Goal: Use online tool/utility: Utilize a website feature to perform a specific function

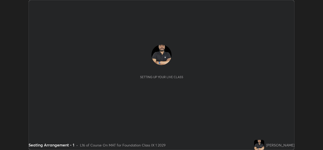
scroll to position [150, 322]
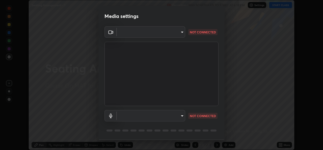
type input "a83bb134842fd6c46cae91b6313aa5efba961fee809e7364c6ef7c36ed00ea69"
type input "1096ec1564036cbcf0e9abd5aaef12808ae7e2dc0601459cd77712751889dd54"
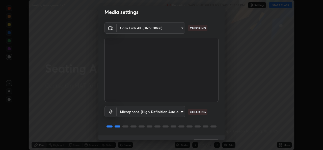
scroll to position [16, 0]
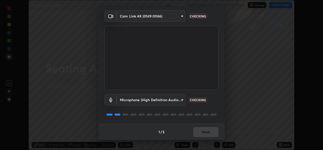
click at [202, 129] on div "1 / 5 Next" at bounding box center [161, 131] width 126 height 16
click at [200, 130] on div "1 / 5 Next" at bounding box center [161, 131] width 126 height 16
click at [199, 131] on div "1 / 5 Next" at bounding box center [161, 131] width 126 height 16
click at [200, 131] on div "1 / 5 Next" at bounding box center [161, 131] width 126 height 16
click at [201, 131] on div "1 / 5 Next" at bounding box center [161, 131] width 126 height 16
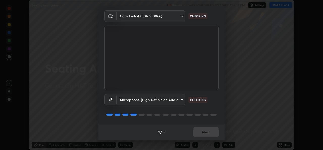
click at [205, 132] on div "1 / 5 Next" at bounding box center [161, 131] width 126 height 16
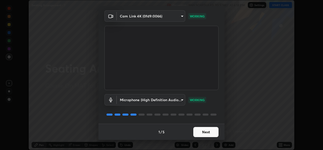
click at [201, 133] on button "Next" at bounding box center [205, 132] width 25 height 10
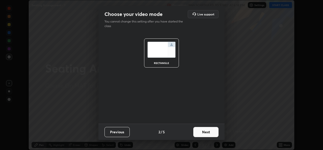
click at [210, 132] on button "Next" at bounding box center [205, 132] width 25 height 10
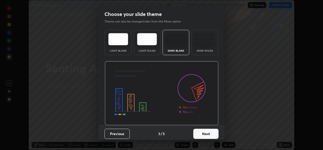
click at [210, 132] on button "Next" at bounding box center [205, 133] width 25 height 10
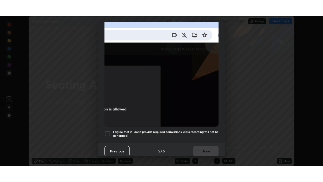
scroll to position [119, 0]
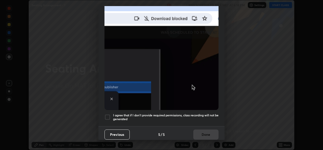
click at [138, 113] on h5 "I agree that if I don't provide required permissions, class recording will not …" at bounding box center [165, 117] width 105 height 8
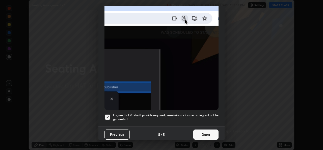
click at [211, 129] on button "Done" at bounding box center [205, 134] width 25 height 10
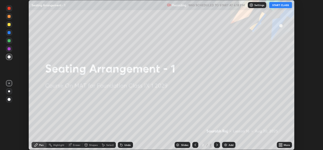
click at [280, 143] on icon at bounding box center [279, 143] width 1 height 1
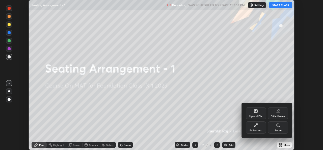
click at [263, 131] on div "Full screen" at bounding box center [256, 127] width 20 height 12
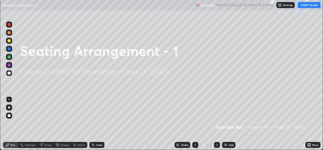
scroll to position [182, 323]
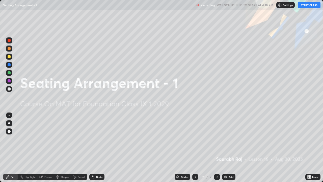
click at [306, 7] on button "START CLASS" at bounding box center [309, 5] width 23 height 6
click at [229, 149] on div "Add" at bounding box center [230, 176] width 5 height 3
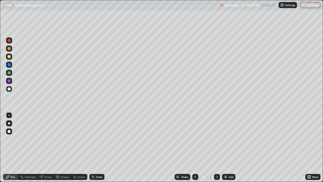
click at [8, 58] on div at bounding box center [9, 56] width 3 height 3
click at [11, 88] on div at bounding box center [9, 89] width 6 height 6
click at [79, 149] on div "Select" at bounding box center [82, 176] width 8 height 3
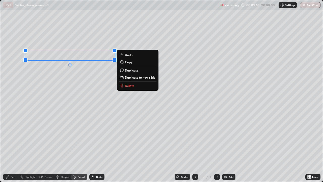
click at [14, 149] on div "Pen" at bounding box center [10, 176] width 15 height 6
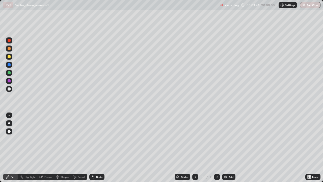
click at [11, 72] on div at bounding box center [9, 73] width 6 height 6
click at [81, 149] on div "Select" at bounding box center [82, 176] width 8 height 3
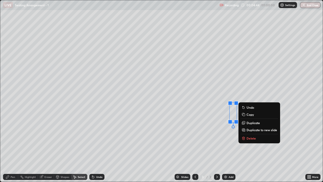
click at [249, 137] on p "Delete" at bounding box center [250, 138] width 9 height 4
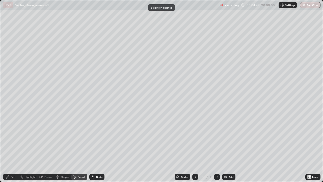
click at [13, 149] on div "Pen" at bounding box center [13, 176] width 5 height 3
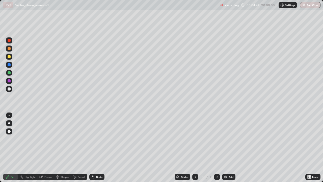
click at [9, 56] on div at bounding box center [9, 56] width 3 height 3
click at [81, 149] on div "Select" at bounding box center [82, 176] width 8 height 3
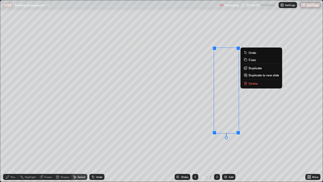
click at [196, 142] on div "0 ° Undo Copy Duplicate Duplicate to new slide Delete" at bounding box center [161, 90] width 322 height 181
click at [14, 149] on div "Pen" at bounding box center [13, 176] width 5 height 3
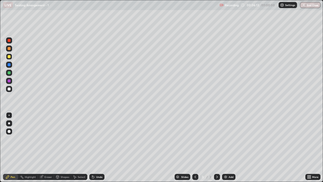
click at [80, 149] on div "Select" at bounding box center [82, 176] width 8 height 3
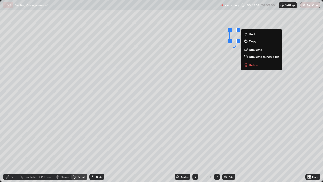
click at [212, 54] on div "0 ° Undo Copy Duplicate Duplicate to new slide Delete" at bounding box center [161, 90] width 322 height 181
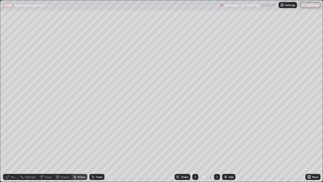
click at [11, 149] on div "Pen" at bounding box center [13, 176] width 5 height 3
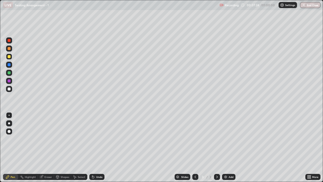
click at [10, 91] on div at bounding box center [9, 89] width 6 height 6
click at [95, 149] on div "Undo" at bounding box center [96, 176] width 15 height 6
click at [101, 149] on div "Undo" at bounding box center [99, 176] width 6 height 3
click at [96, 149] on div "Undo" at bounding box center [99, 176] width 6 height 3
click at [95, 149] on div "Undo" at bounding box center [96, 176] width 15 height 6
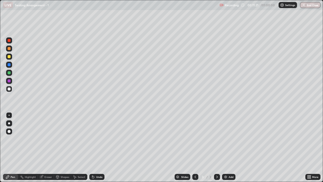
click at [229, 149] on div "Add" at bounding box center [228, 176] width 13 height 6
click at [9, 57] on div at bounding box center [9, 56] width 3 height 3
click at [62, 149] on div "Shapes" at bounding box center [65, 176] width 9 height 3
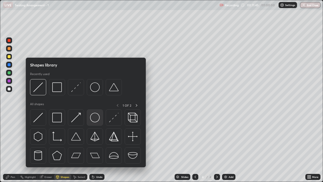
click at [96, 118] on img at bounding box center [95, 117] width 10 height 10
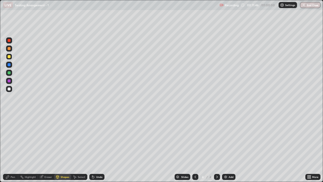
click at [9, 75] on div at bounding box center [9, 73] width 6 height 6
click at [9, 149] on icon at bounding box center [8, 176] width 4 height 4
click at [96, 149] on div "Undo" at bounding box center [99, 176] width 6 height 3
click at [8, 88] on div at bounding box center [9, 88] width 3 height 3
click at [46, 149] on div "Eraser" at bounding box center [48, 176] width 8 height 3
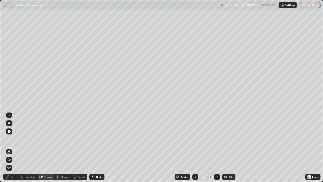
click at [11, 149] on div "Pen" at bounding box center [13, 176] width 5 height 3
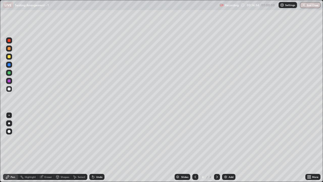
click at [10, 80] on div at bounding box center [9, 80] width 3 height 3
click at [10, 72] on div at bounding box center [9, 72] width 3 height 3
click at [9, 49] on div at bounding box center [9, 48] width 3 height 3
click at [9, 81] on div at bounding box center [9, 80] width 3 height 3
click at [9, 73] on div at bounding box center [9, 72] width 3 height 3
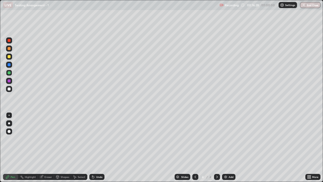
click at [226, 149] on img at bounding box center [225, 176] width 4 height 4
click at [9, 56] on div at bounding box center [9, 56] width 3 height 3
click at [308, 149] on icon at bounding box center [307, 175] width 1 height 1
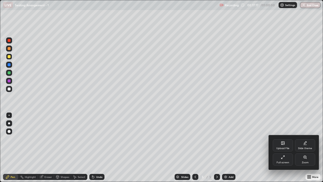
click at [287, 149] on div "Full screen" at bounding box center [282, 162] width 13 height 3
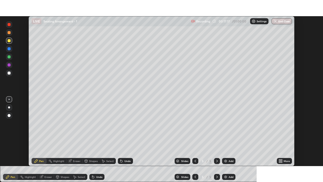
scroll to position [25065, 24892]
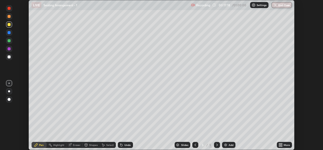
click at [286, 145] on div "More" at bounding box center [286, 144] width 6 height 3
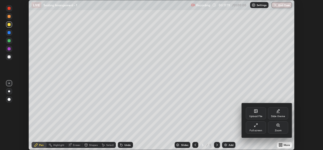
click at [262, 131] on div "Full screen" at bounding box center [256, 127] width 20 height 12
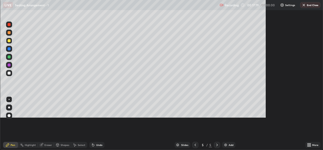
scroll to position [182, 323]
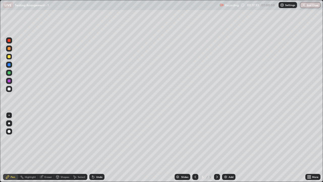
click at [49, 149] on div "Eraser" at bounding box center [48, 176] width 8 height 3
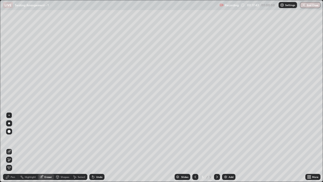
click at [68, 149] on div "Shapes" at bounding box center [65, 176] width 9 height 3
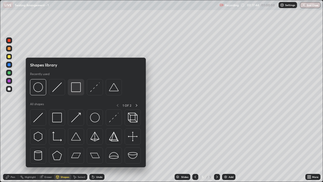
click at [74, 89] on img at bounding box center [76, 87] width 10 height 10
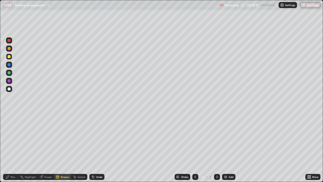
click at [96, 149] on div "Undo" at bounding box center [96, 176] width 15 height 6
click at [8, 89] on div at bounding box center [9, 88] width 3 height 3
click at [96, 149] on div "Undo" at bounding box center [99, 176] width 6 height 3
click at [9, 89] on div at bounding box center [9, 88] width 3 height 3
click at [11, 149] on div "Pen" at bounding box center [13, 176] width 5 height 3
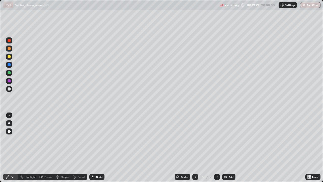
click at [81, 149] on div "Select" at bounding box center [82, 176] width 8 height 3
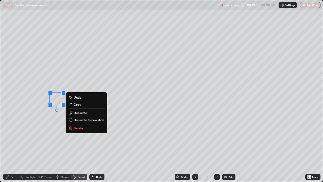
click at [49, 149] on div "Eraser" at bounding box center [48, 176] width 8 height 3
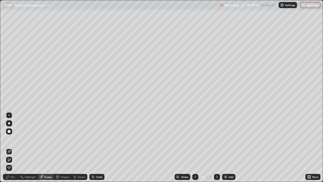
click at [13, 149] on div "Pen" at bounding box center [13, 176] width 5 height 3
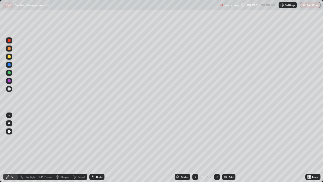
click at [94, 149] on div "Undo" at bounding box center [96, 176] width 15 height 6
click at [96, 149] on div "Undo" at bounding box center [96, 176] width 15 height 6
click at [98, 149] on div "Undo" at bounding box center [96, 176] width 15 height 6
click at [50, 149] on div "Eraser" at bounding box center [46, 176] width 16 height 6
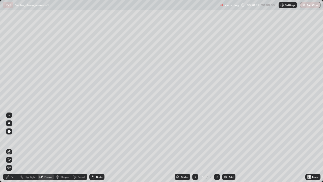
click at [13, 149] on div "Pen" at bounding box center [13, 176] width 5 height 3
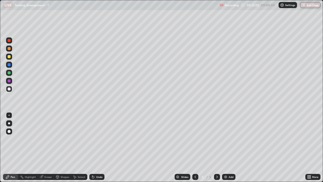
click at [9, 81] on div at bounding box center [9, 80] width 3 height 3
click at [11, 89] on div at bounding box center [9, 89] width 6 height 6
click at [13, 149] on div "Pen" at bounding box center [10, 176] width 15 height 6
click at [45, 149] on div "Eraser" at bounding box center [48, 176] width 8 height 3
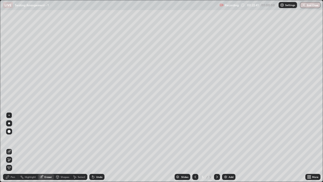
click at [13, 149] on div "Pen" at bounding box center [13, 176] width 5 height 3
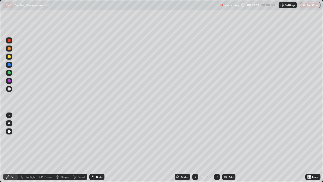
click at [10, 80] on div at bounding box center [9, 80] width 3 height 3
click at [9, 89] on div at bounding box center [9, 88] width 3 height 3
click at [97, 149] on div "Undo" at bounding box center [99, 176] width 6 height 3
click at [82, 149] on div "Select" at bounding box center [82, 176] width 8 height 3
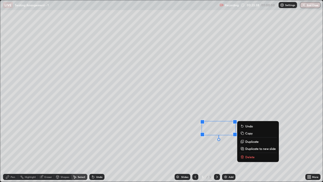
click at [250, 149] on p "Delete" at bounding box center [249, 157] width 9 height 4
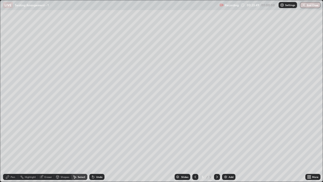
click at [13, 149] on div "Pen" at bounding box center [10, 176] width 15 height 6
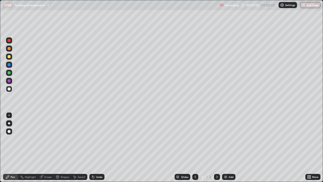
click at [9, 72] on div at bounding box center [9, 72] width 3 height 3
click at [49, 149] on div "Eraser" at bounding box center [46, 176] width 16 height 6
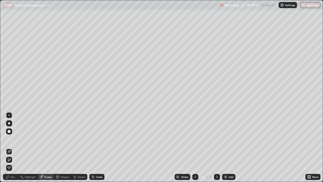
click at [13, 149] on div "Pen" at bounding box center [13, 176] width 5 height 3
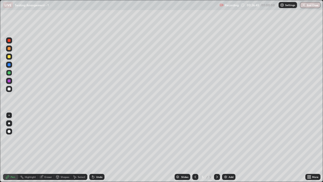
click at [96, 149] on div "Undo" at bounding box center [99, 176] width 6 height 3
click at [215, 149] on icon at bounding box center [217, 176] width 4 height 4
click at [228, 149] on div "Add" at bounding box center [230, 176] width 5 height 3
click at [9, 73] on div at bounding box center [9, 72] width 3 height 3
click at [9, 89] on div at bounding box center [9, 88] width 3 height 3
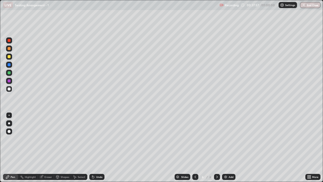
click at [98, 149] on div "Undo" at bounding box center [99, 176] width 6 height 3
click at [63, 149] on div "Shapes" at bounding box center [65, 176] width 9 height 3
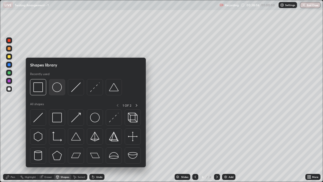
click at [61, 90] on img at bounding box center [57, 87] width 10 height 10
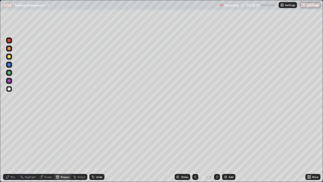
click at [98, 149] on div "Undo" at bounding box center [99, 176] width 6 height 3
click at [9, 149] on icon at bounding box center [8, 176] width 4 height 4
click at [48, 149] on div "Eraser" at bounding box center [46, 176] width 16 height 6
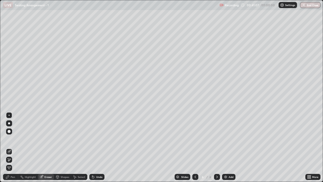
click at [14, 149] on div "Pen" at bounding box center [10, 176] width 15 height 6
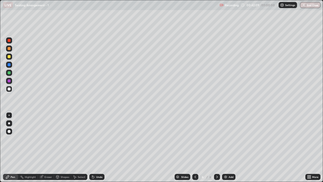
click at [99, 149] on div "Undo" at bounding box center [99, 176] width 6 height 3
click at [226, 149] on img at bounding box center [225, 176] width 4 height 4
click at [9, 74] on div at bounding box center [9, 72] width 3 height 3
click at [63, 149] on div "Shapes" at bounding box center [65, 176] width 9 height 3
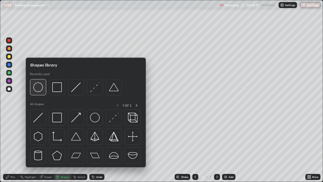
click at [38, 89] on img at bounding box center [38, 87] width 10 height 10
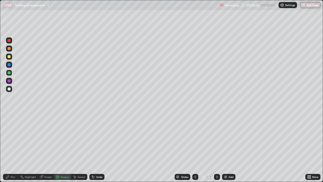
click at [97, 149] on div "Undo" at bounding box center [99, 176] width 6 height 3
click at [57, 149] on icon at bounding box center [57, 176] width 3 height 1
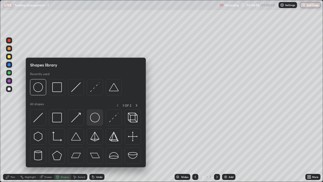
click at [92, 114] on img at bounding box center [95, 117] width 10 height 10
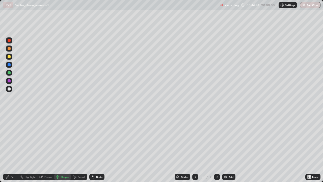
click at [9, 89] on div at bounding box center [9, 88] width 3 height 3
click at [99, 149] on div "Undo" at bounding box center [99, 176] width 6 height 3
click at [13, 149] on div "Pen" at bounding box center [13, 176] width 5 height 3
click at [80, 149] on div "Select" at bounding box center [82, 176] width 8 height 3
click at [45, 149] on div "Eraser" at bounding box center [48, 176] width 8 height 3
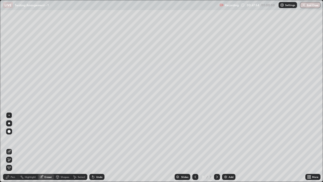
click at [13, 149] on div "Pen" at bounding box center [10, 176] width 15 height 6
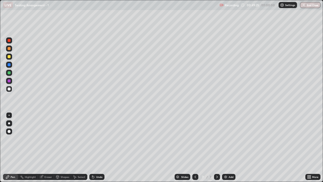
click at [95, 149] on div "Undo" at bounding box center [96, 176] width 15 height 6
click at [78, 149] on div "Select" at bounding box center [82, 176] width 8 height 3
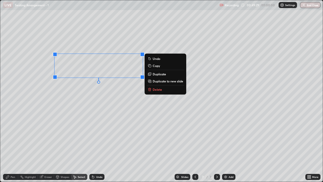
click at [13, 149] on div "Pen" at bounding box center [13, 176] width 5 height 3
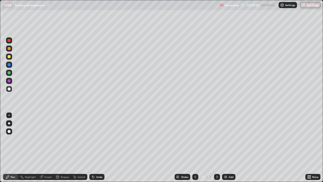
click at [98, 149] on div "Undo" at bounding box center [99, 176] width 6 height 3
click at [79, 149] on div "Select" at bounding box center [82, 176] width 8 height 3
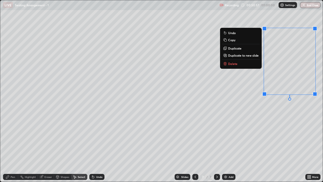
click at [10, 149] on div "Pen" at bounding box center [10, 176] width 15 height 6
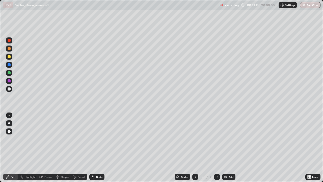
click at [228, 149] on div "Add" at bounding box center [230, 176] width 5 height 3
click at [195, 149] on icon at bounding box center [195, 176] width 4 height 4
click at [216, 149] on icon at bounding box center [217, 176] width 4 height 4
click at [195, 149] on icon at bounding box center [195, 176] width 4 height 4
click at [216, 149] on icon at bounding box center [217, 176] width 4 height 4
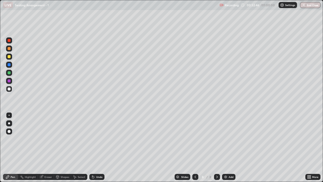
click at [82, 149] on div "Select" at bounding box center [79, 176] width 16 height 6
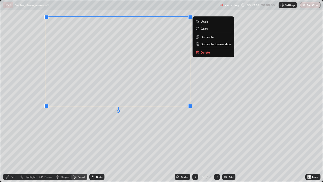
click at [211, 52] on button "Delete" at bounding box center [213, 52] width 38 height 6
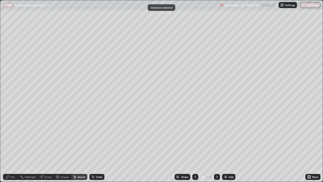
click at [194, 149] on icon at bounding box center [195, 176] width 4 height 4
click at [195, 149] on icon at bounding box center [195, 176] width 4 height 4
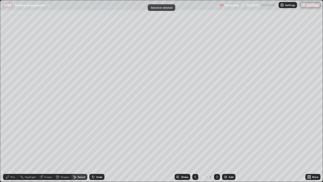
click at [194, 149] on icon at bounding box center [195, 176] width 2 height 3
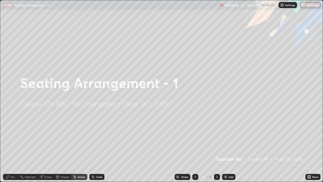
click at [214, 149] on div at bounding box center [217, 176] width 6 height 10
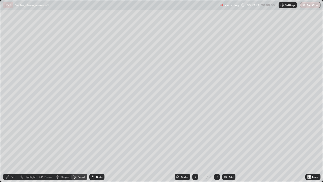
click at [217, 149] on icon at bounding box center [217, 176] width 4 height 4
click at [217, 149] on div at bounding box center [217, 176] width 6 height 6
click at [216, 149] on icon at bounding box center [217, 176] width 4 height 4
click at [216, 149] on icon at bounding box center [217, 176] width 2 height 3
click at [214, 149] on div at bounding box center [217, 176] width 6 height 6
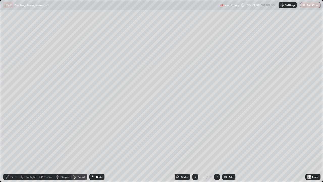
click at [195, 149] on icon at bounding box center [195, 176] width 4 height 4
click at [216, 149] on icon at bounding box center [217, 176] width 4 height 4
click at [11, 149] on div "Pen" at bounding box center [13, 176] width 5 height 3
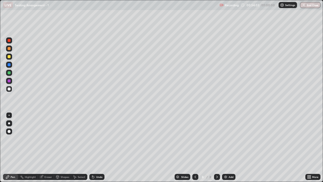
click at [314, 6] on button "End Class" at bounding box center [310, 5] width 20 height 6
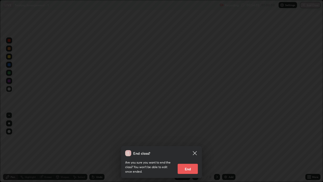
click at [186, 149] on button "End" at bounding box center [188, 168] width 20 height 10
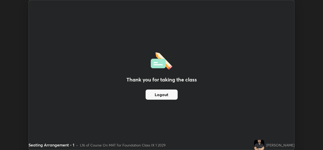
scroll to position [25065, 24892]
